Goal: Find contact information: Find contact information

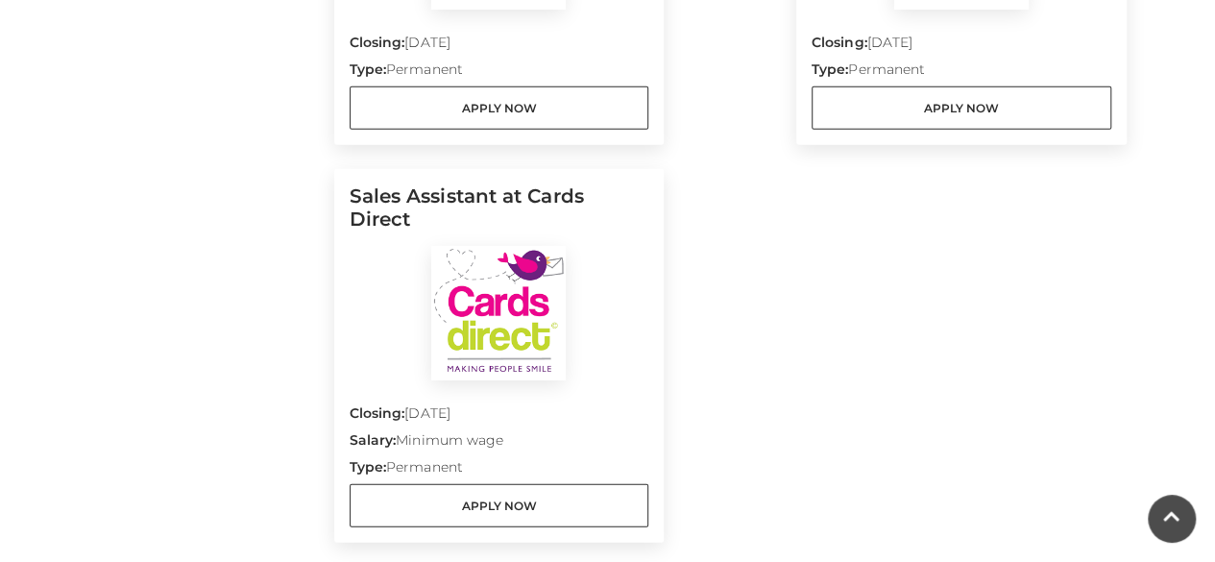
scroll to position [2566, 0]
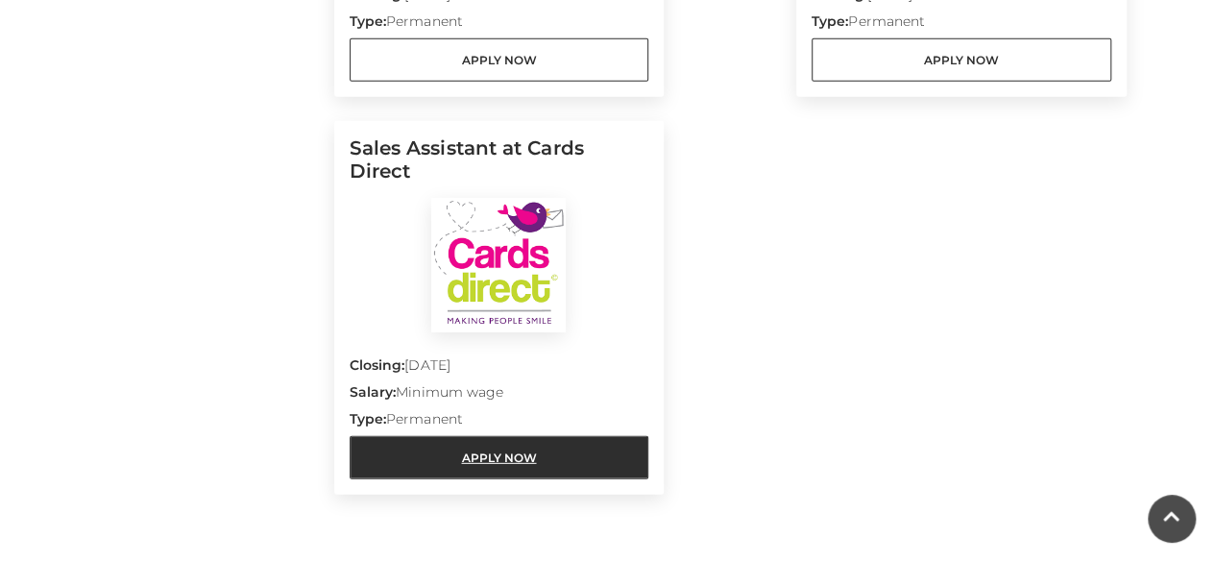
click at [545, 436] on link "Apply Now" at bounding box center [499, 457] width 300 height 43
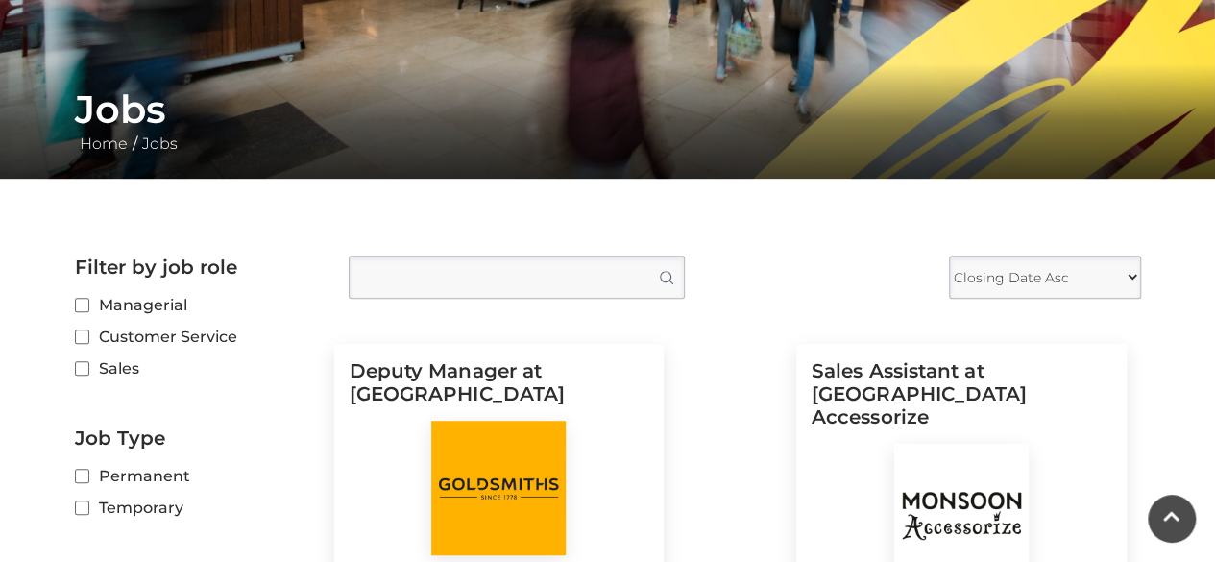
scroll to position [0, 0]
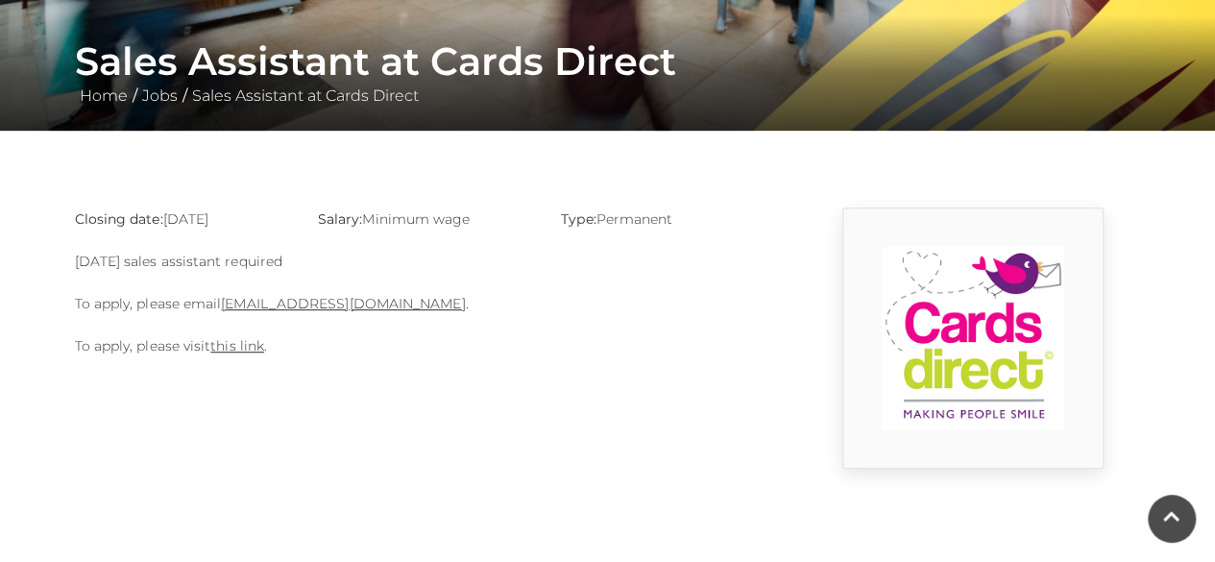
scroll to position [417, 0]
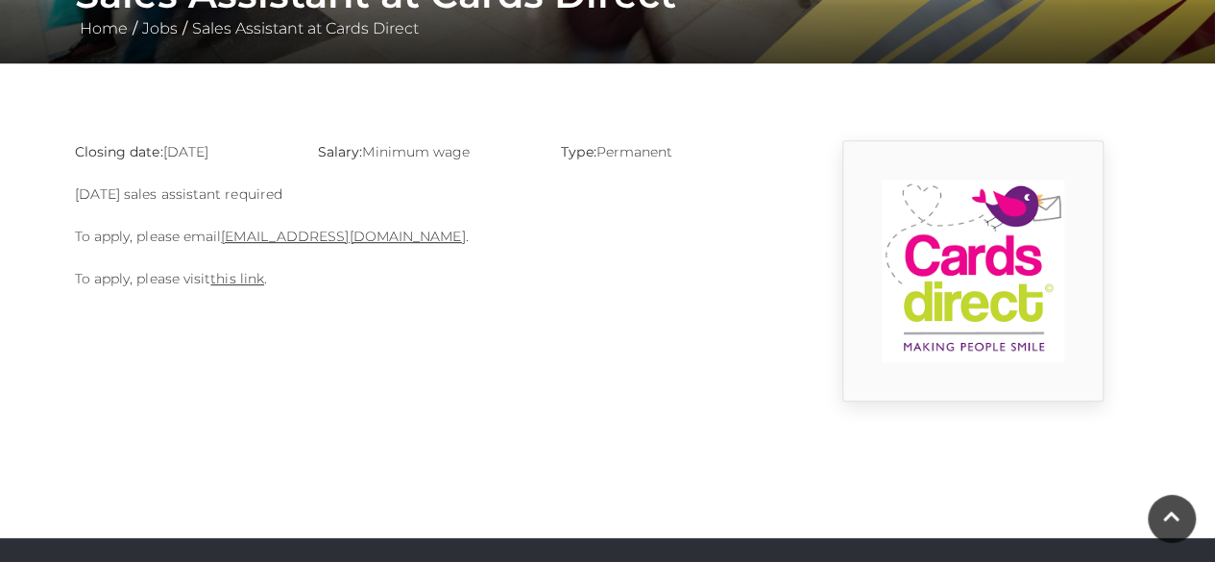
drag, startPoint x: 218, startPoint y: 231, endPoint x: 430, endPoint y: 244, distance: 212.6
click at [430, 244] on p "To apply, please email [EMAIL_ADDRESS][DOMAIN_NAME] ." at bounding box center [425, 236] width 701 height 23
copy p "l [EMAIL_ADDRESS][DOMAIN_NAME]"
